Goal: Navigation & Orientation: Find specific page/section

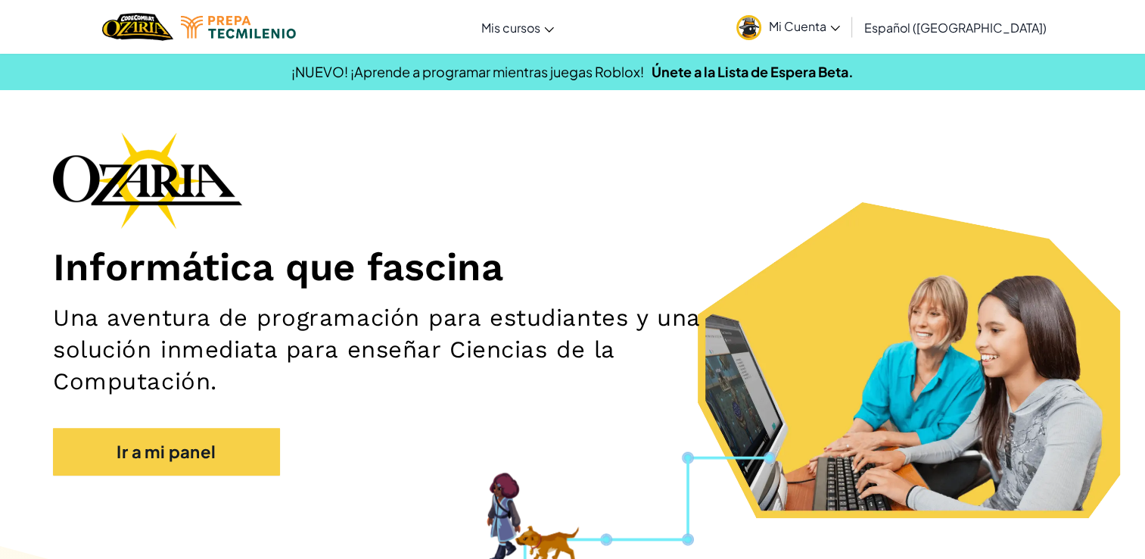
click at [807, 15] on link "Mi Cuenta" at bounding box center [788, 27] width 119 height 48
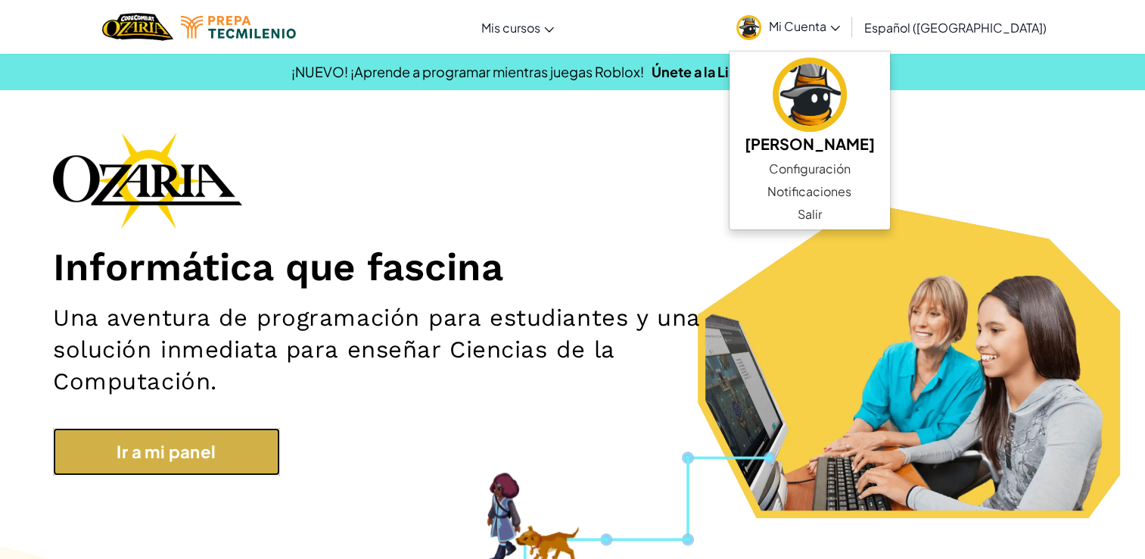
click at [219, 451] on link "Ir a mi panel" at bounding box center [166, 452] width 227 height 48
